Goal: Task Accomplishment & Management: Manage account settings

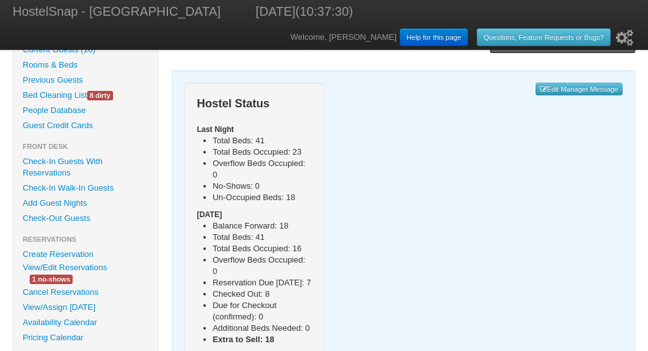
scroll to position [74, 0]
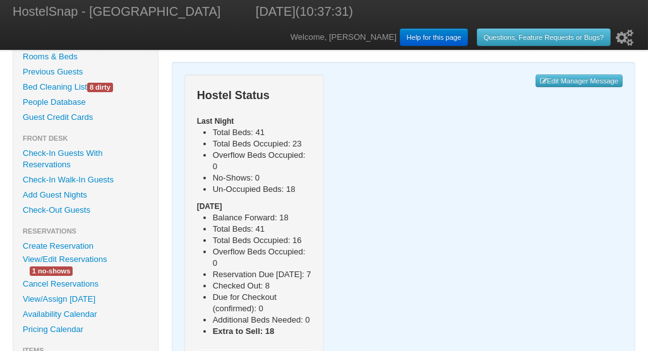
click at [79, 259] on link "View/Edit Reservations" at bounding box center [64, 259] width 103 height 13
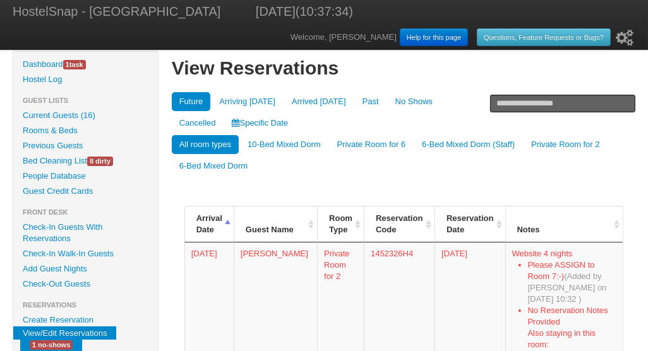
click at [225, 119] on link "Specific Date" at bounding box center [260, 123] width 71 height 19
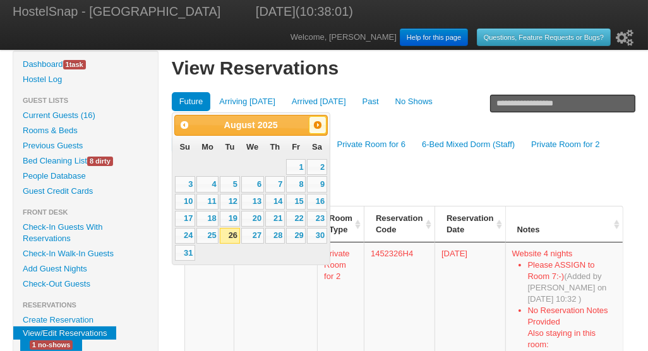
click at [316, 125] on span "Next" at bounding box center [317, 125] width 10 height 10
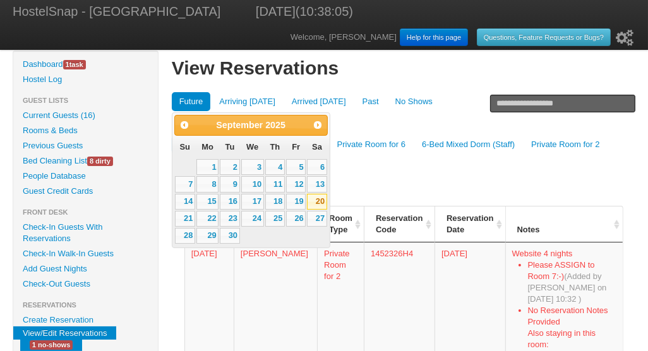
click at [318, 203] on link "20" at bounding box center [317, 202] width 20 height 16
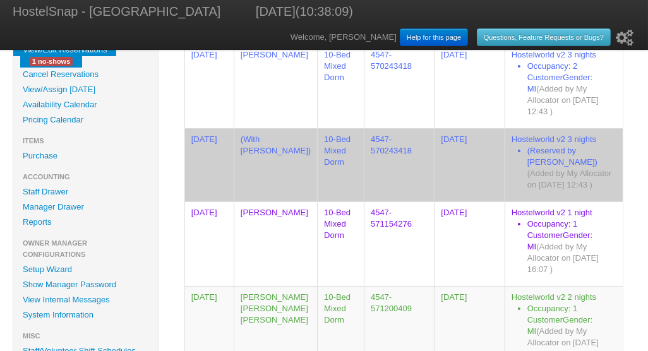
scroll to position [290, 0]
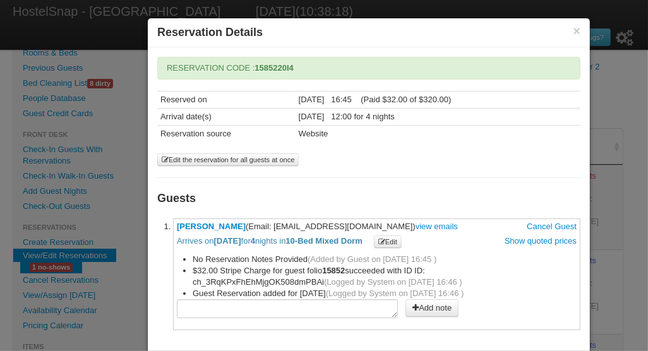
scroll to position [109, 0]
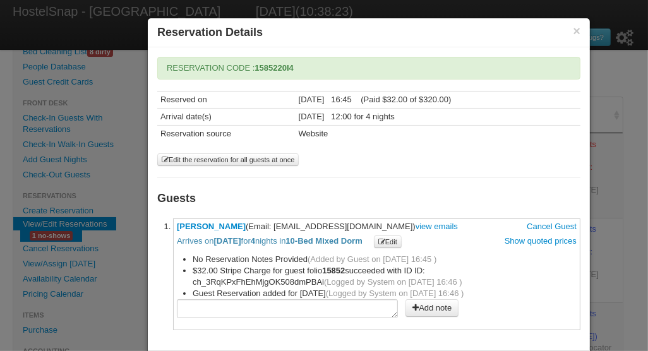
click at [224, 225] on link "Belinda Johnston" at bounding box center [211, 226] width 69 height 9
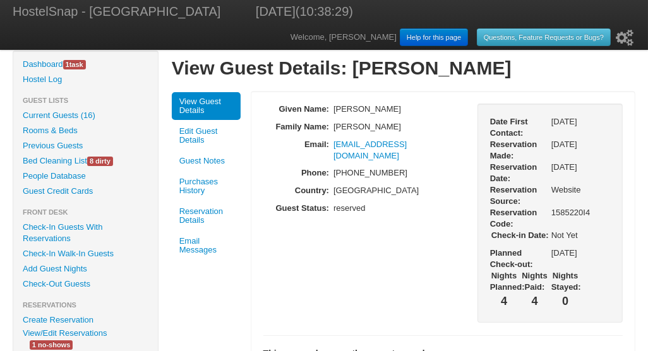
click at [193, 180] on link "Purchases History" at bounding box center [206, 186] width 69 height 28
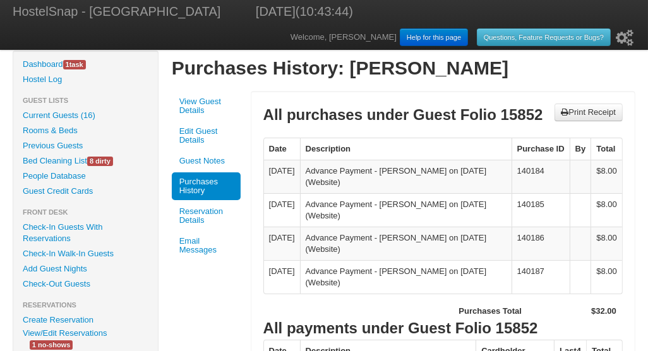
scroll to position [13, 0]
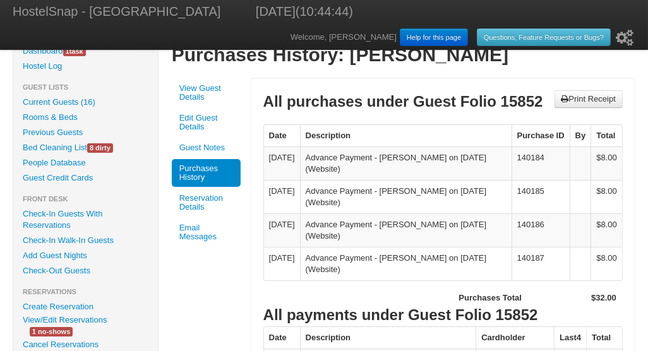
click at [35, 157] on ul "Hide Menu Dashboard 1 task Hostel Log Guest Lists Current Guests (16) Rooms & B…" at bounding box center [85, 351] width 145 height 615
click at [52, 100] on link "Current Guests (16)" at bounding box center [85, 102] width 145 height 15
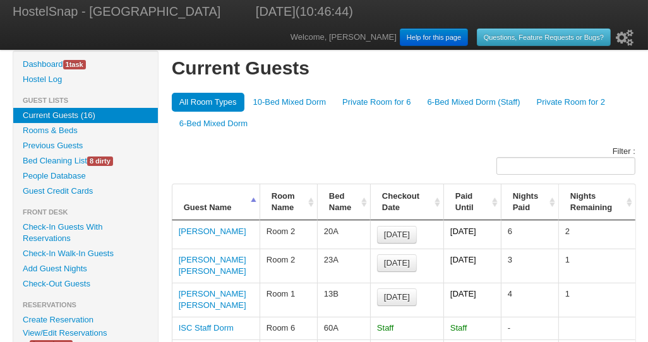
click at [60, 283] on link "Check-Out Guests" at bounding box center [85, 283] width 145 height 15
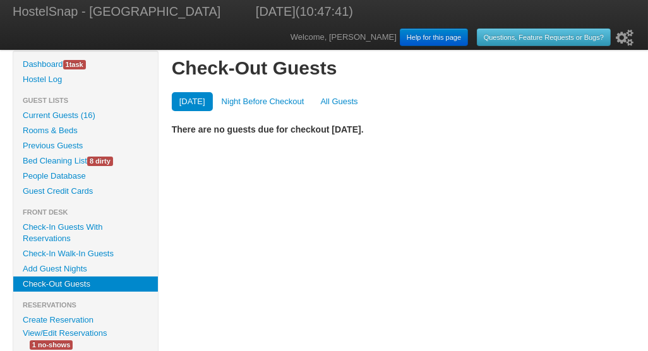
click at [36, 224] on link "Check-In Guests With Reservations" at bounding box center [85, 233] width 145 height 27
